Goal: Register for event/course

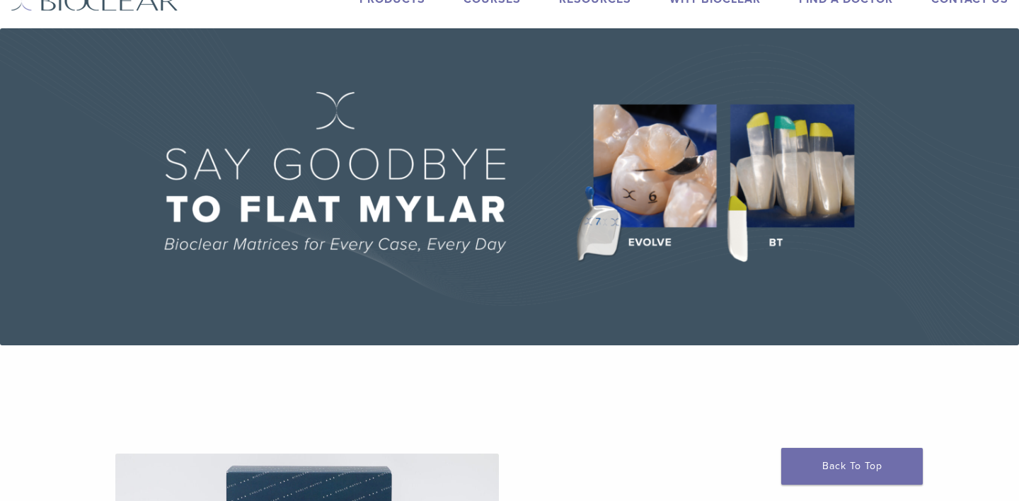
scroll to position [53, 0]
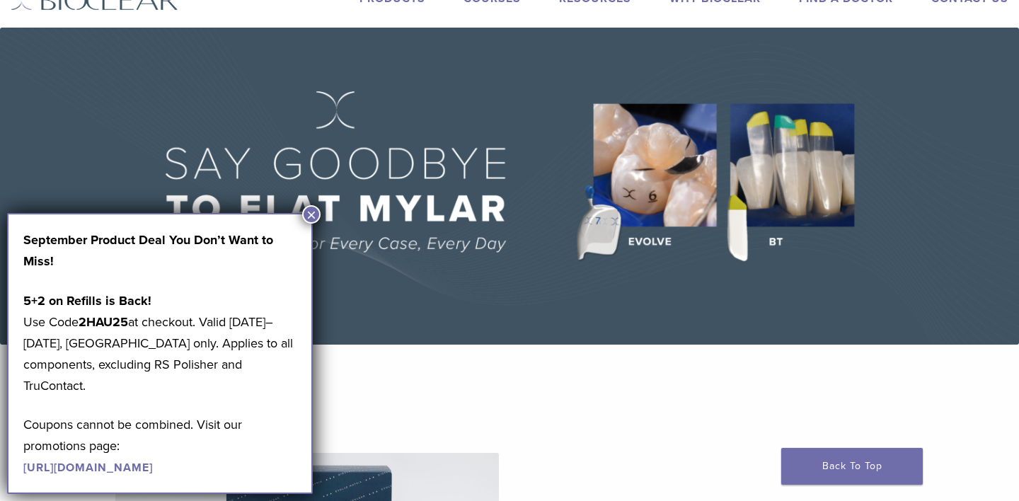
click at [312, 211] on button "×" at bounding box center [311, 214] width 18 height 18
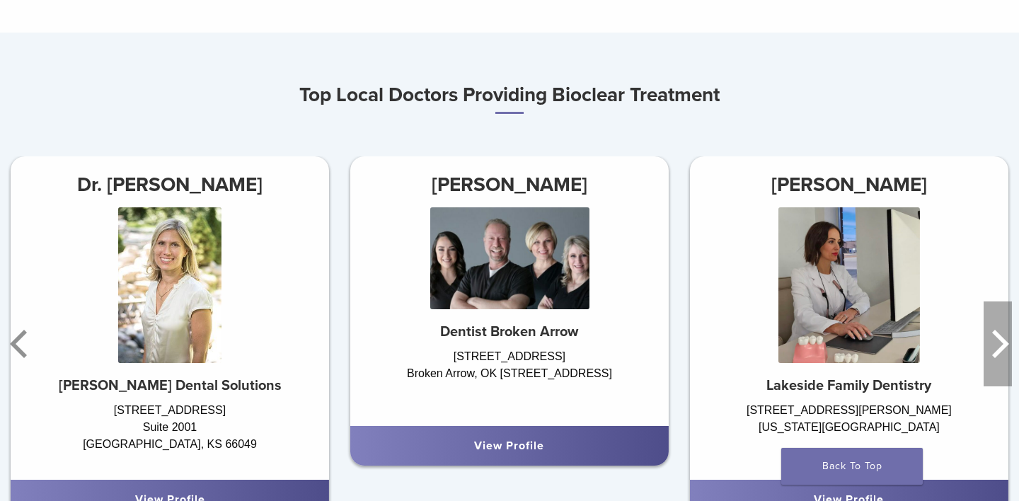
scroll to position [799, 0]
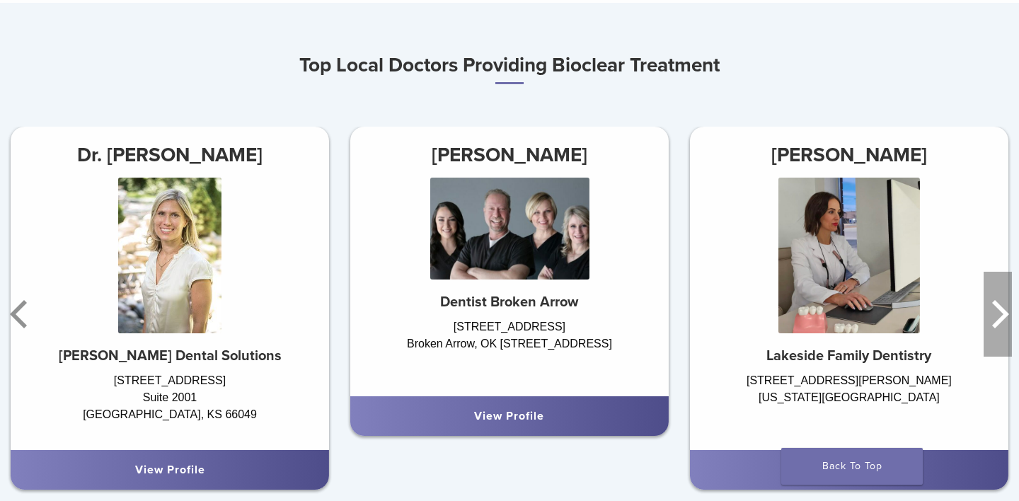
click at [1001, 343] on icon "Next" at bounding box center [998, 314] width 28 height 85
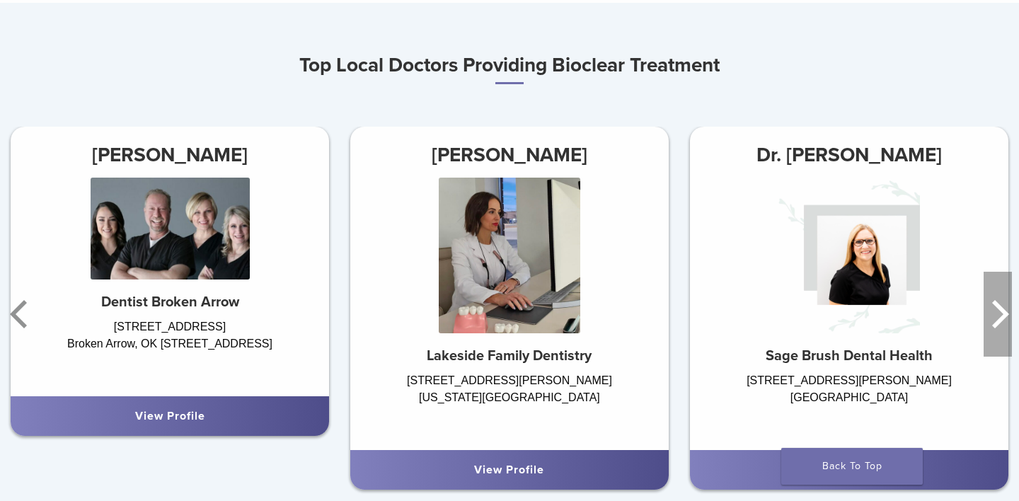
click at [1001, 343] on icon "Next" at bounding box center [998, 314] width 28 height 85
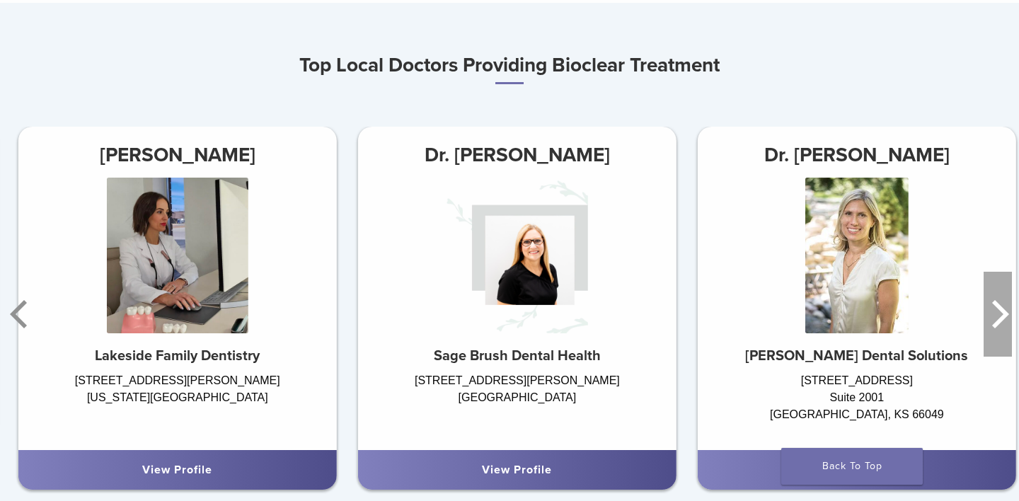
click at [1001, 343] on icon "Next" at bounding box center [998, 314] width 28 height 85
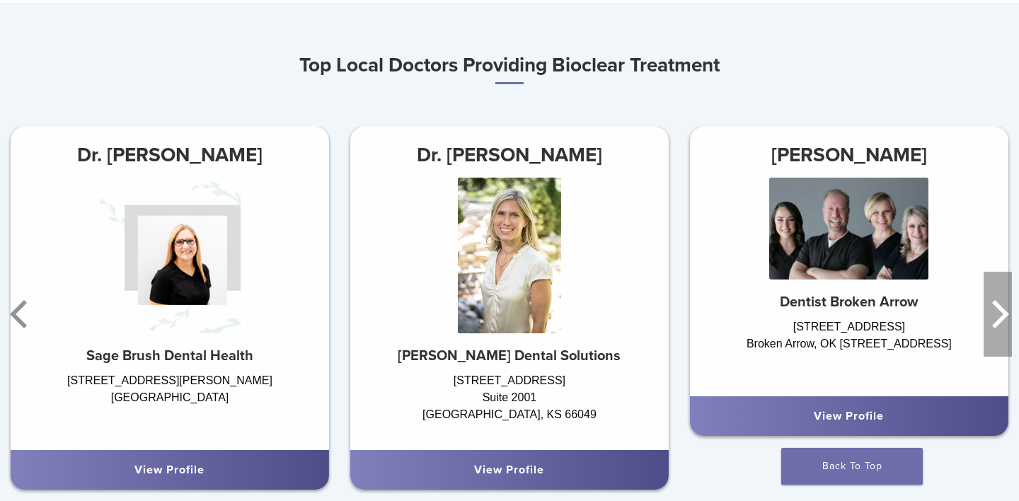
click at [1001, 343] on icon "Next" at bounding box center [998, 314] width 28 height 85
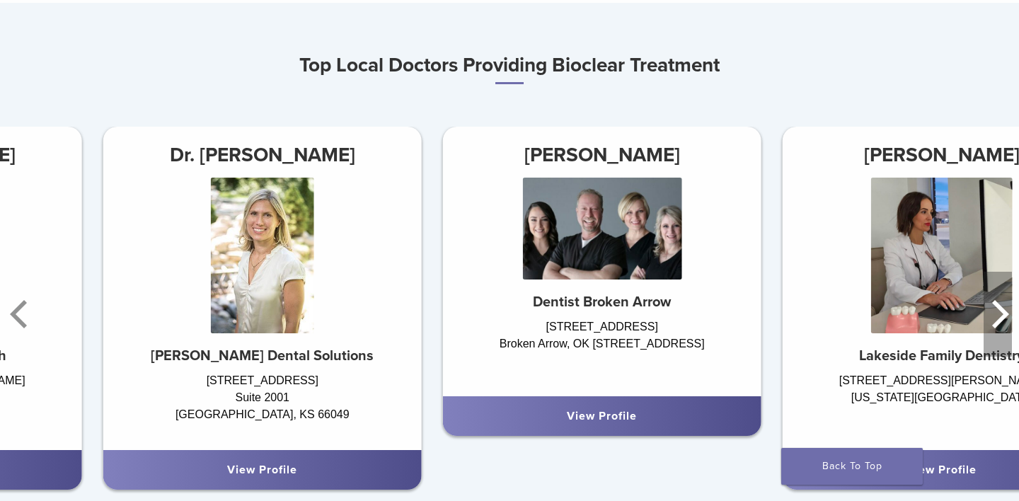
click at [1001, 343] on icon "Next" at bounding box center [998, 314] width 28 height 85
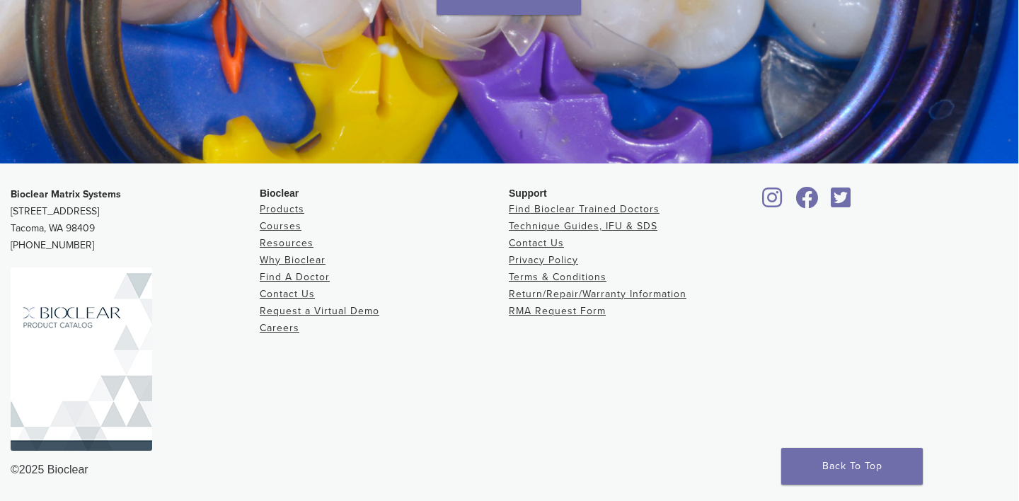
scroll to position [2711, 1]
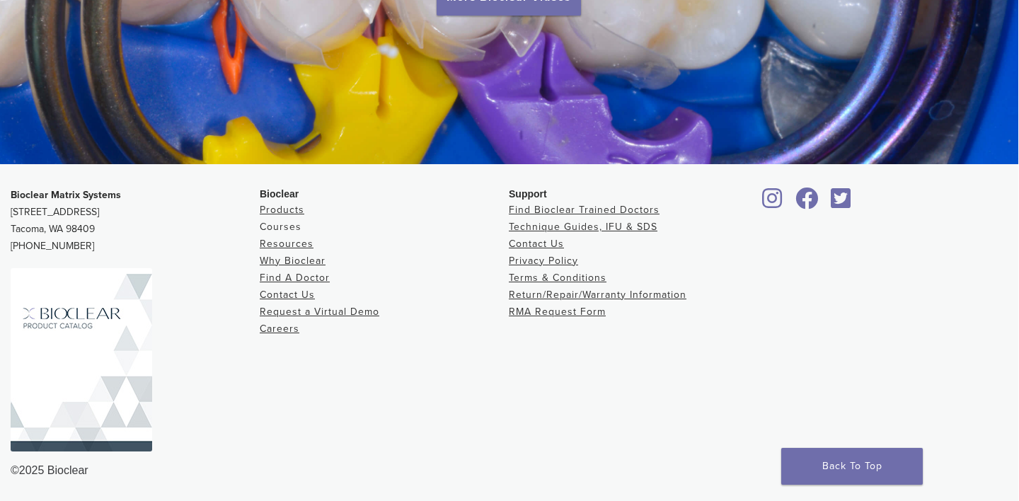
click at [282, 224] on link "Courses" at bounding box center [281, 227] width 42 height 12
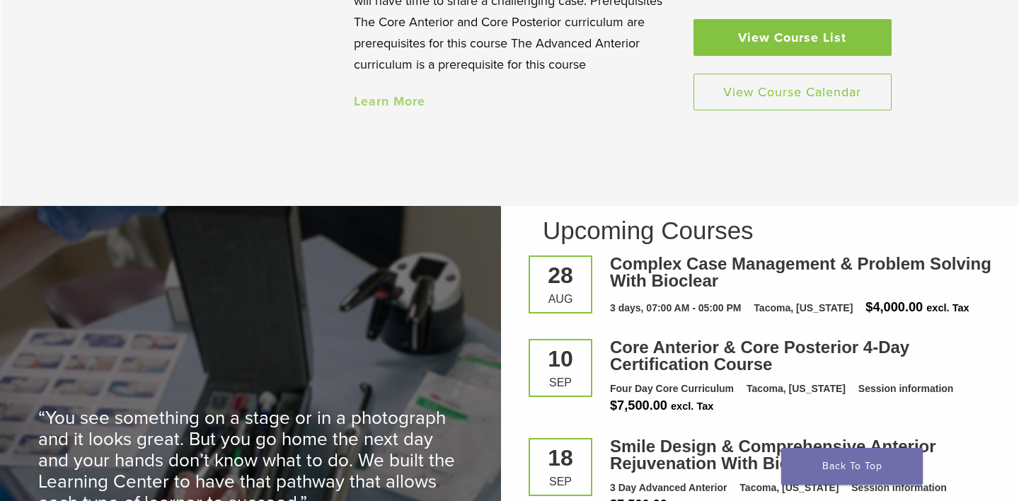
scroll to position [1683, 0]
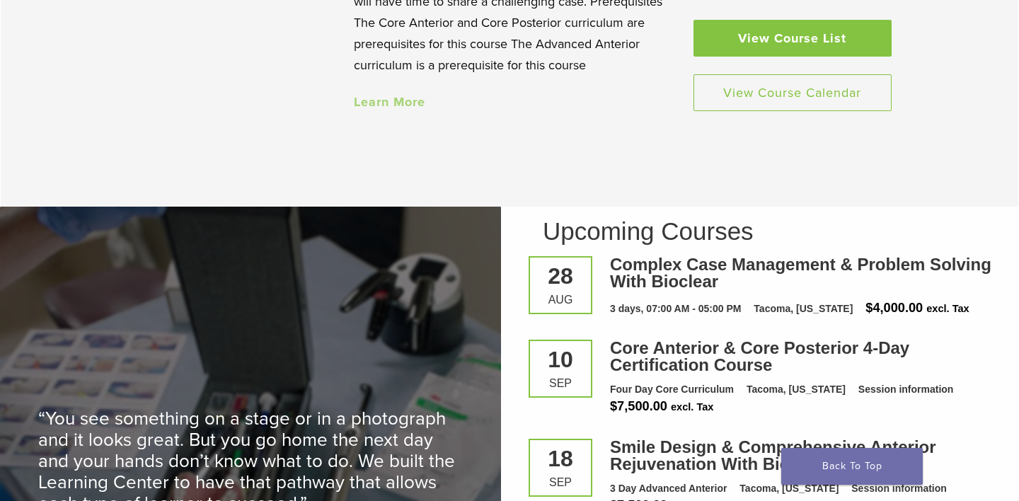
click at [755, 37] on link "View Course List" at bounding box center [793, 38] width 198 height 37
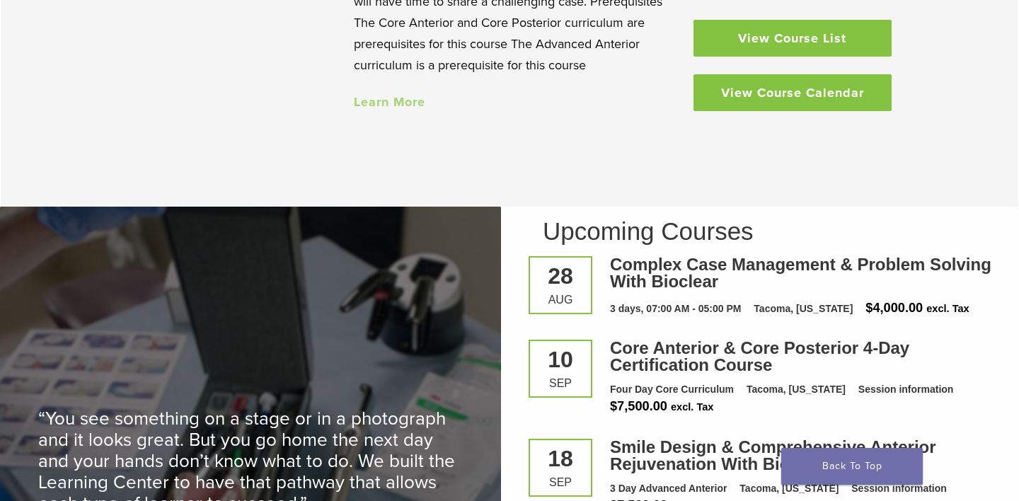
click at [847, 98] on link "View Course Calendar" at bounding box center [793, 92] width 198 height 37
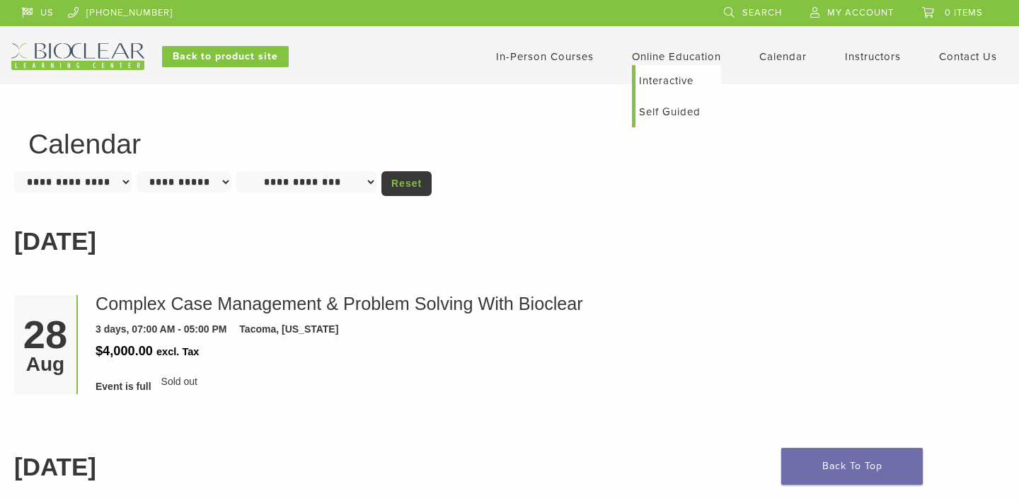
click at [686, 57] on link "Online Education" at bounding box center [676, 56] width 89 height 13
click at [668, 79] on link "Interactive" at bounding box center [679, 80] width 86 height 31
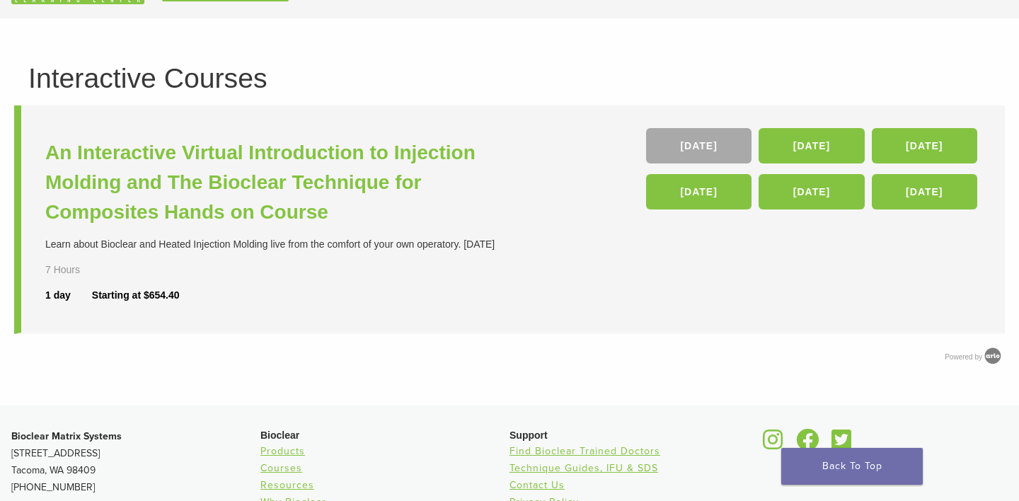
scroll to position [35, 0]
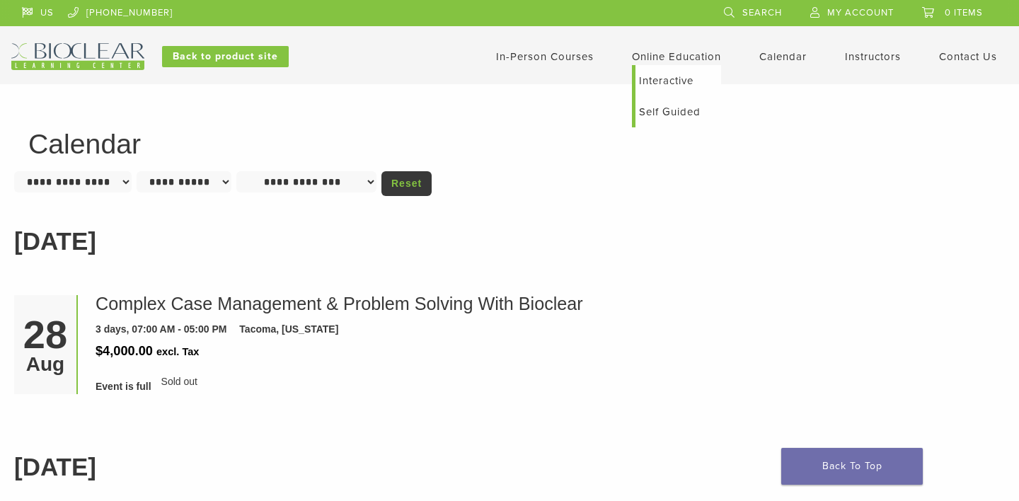
click at [673, 111] on link "Self Guided" at bounding box center [679, 111] width 86 height 31
